Goal: Entertainment & Leisure: Consume media (video, audio)

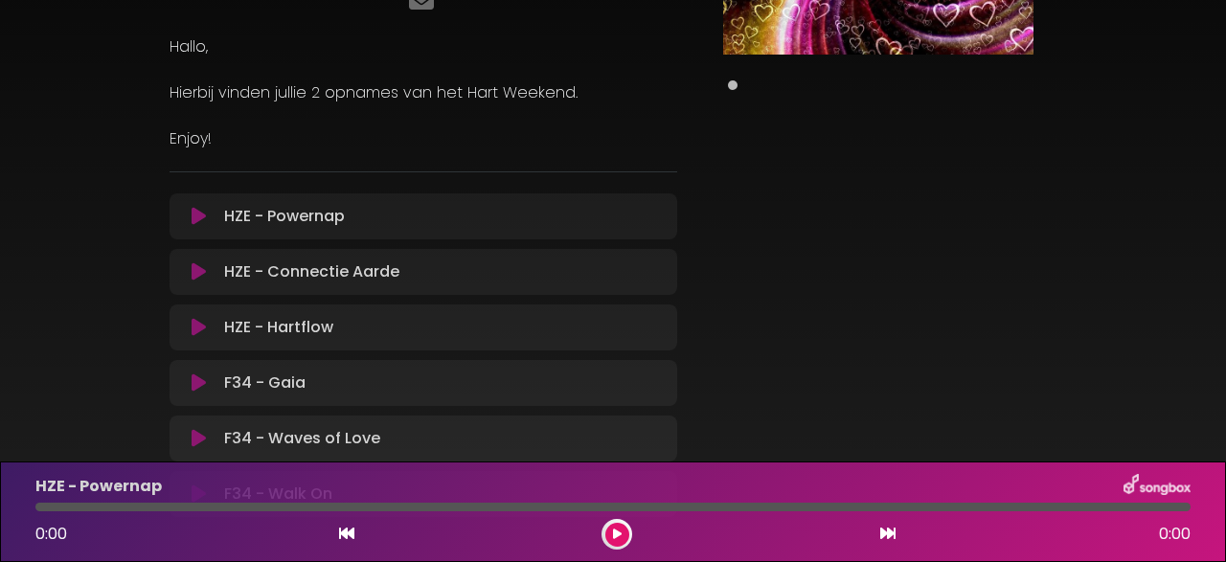
scroll to position [368, 0]
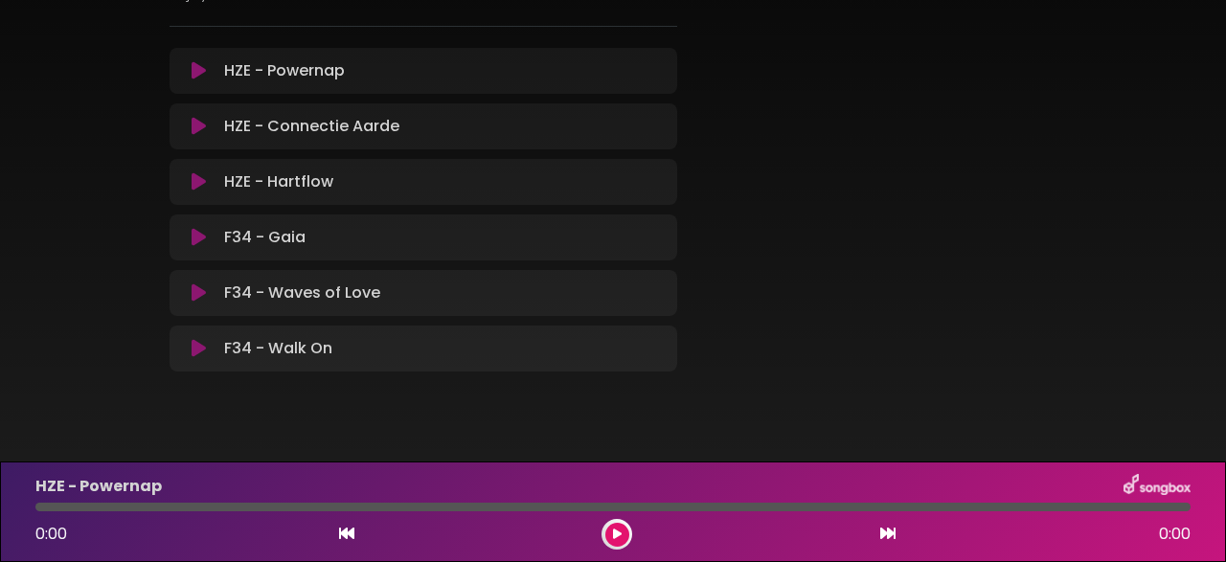
click at [200, 295] on icon at bounding box center [199, 293] width 14 height 19
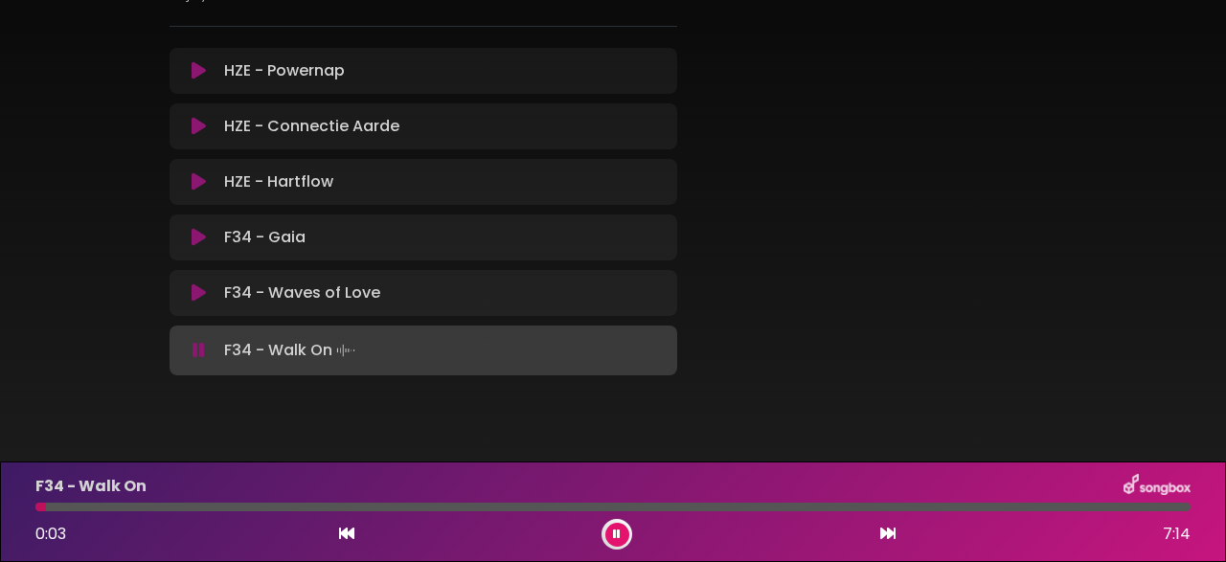
click at [620, 530] on icon at bounding box center [617, 534] width 8 height 11
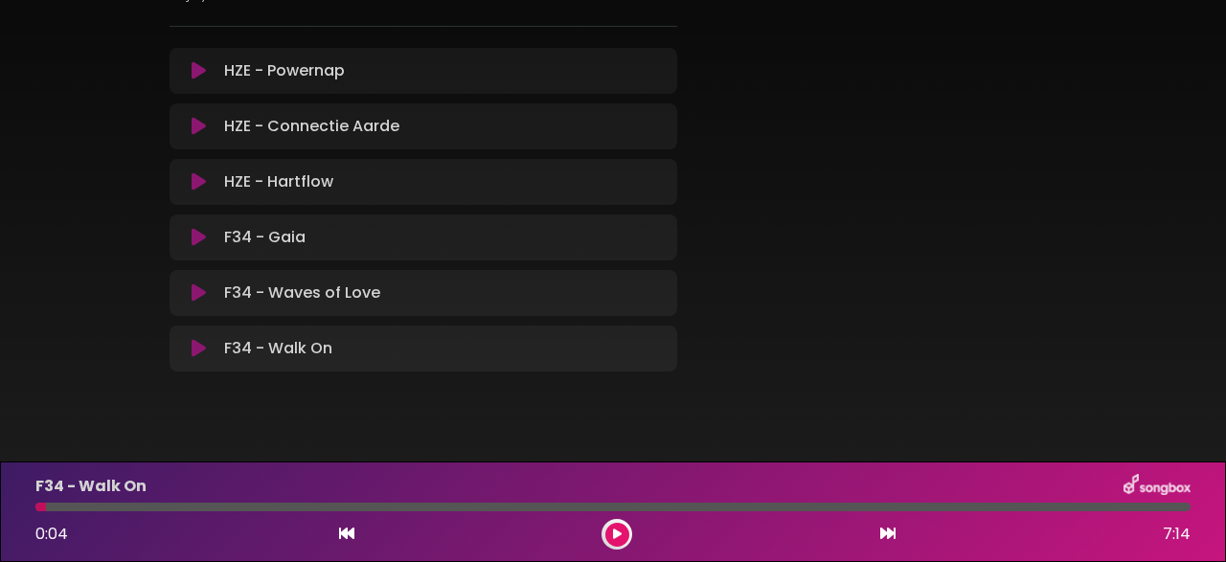
click at [206, 126] on button at bounding box center [198, 126] width 35 height 19
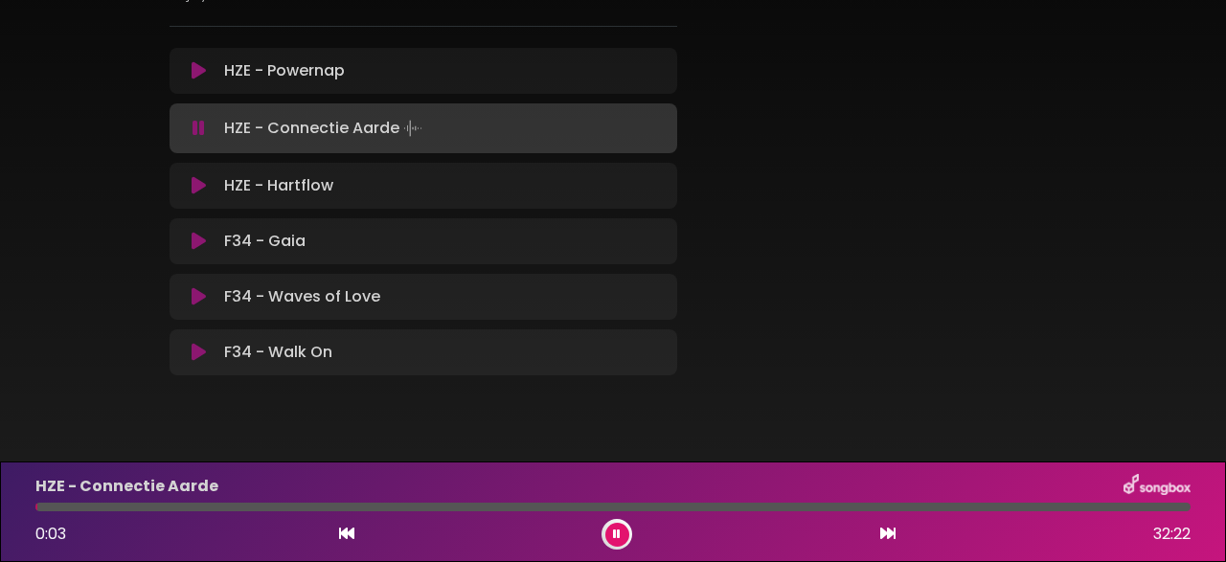
click at [218, 354] on div "F34 - Walk On Loading Track..." at bounding box center [441, 352] width 449 height 23
click at [204, 350] on icon at bounding box center [199, 352] width 14 height 19
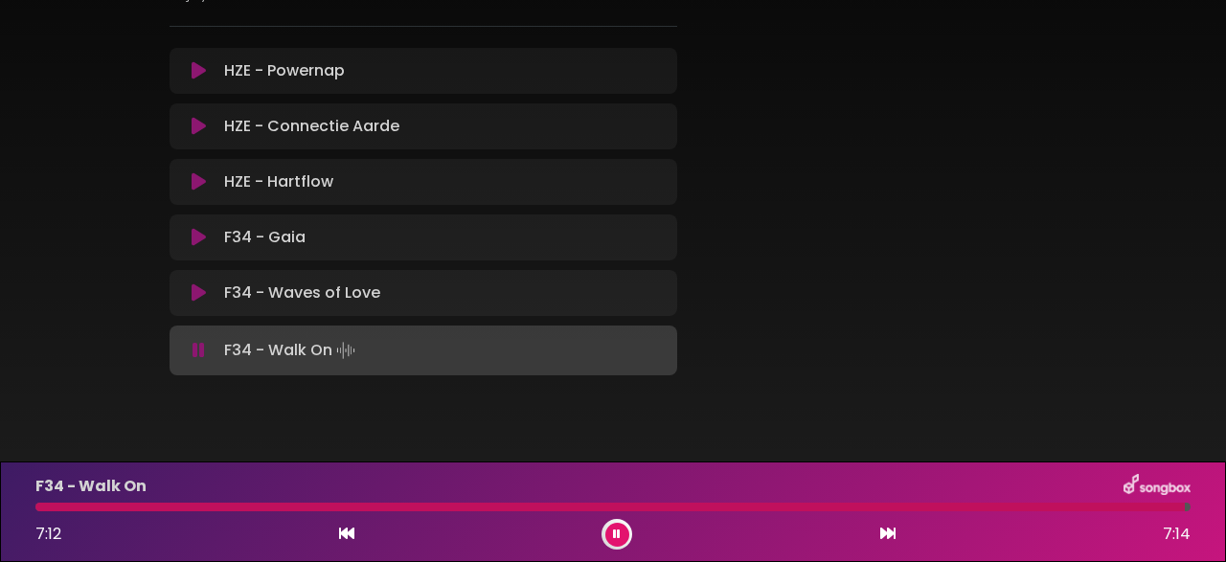
click at [204, 350] on icon at bounding box center [199, 350] width 12 height 19
